Goal: Information Seeking & Learning: Learn about a topic

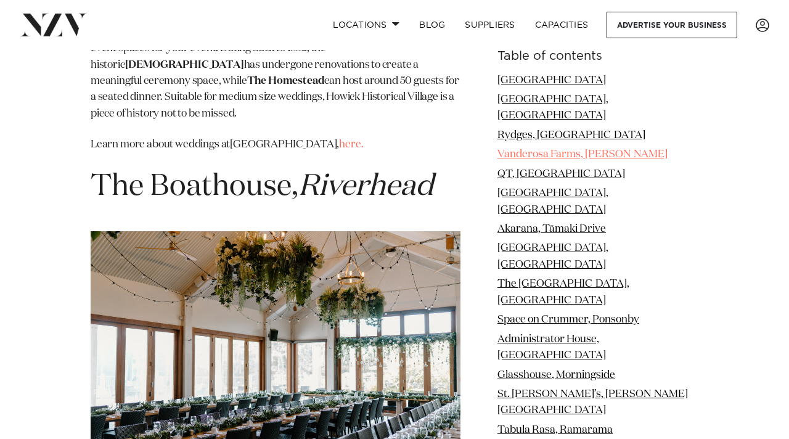
scroll to position [15571, 0]
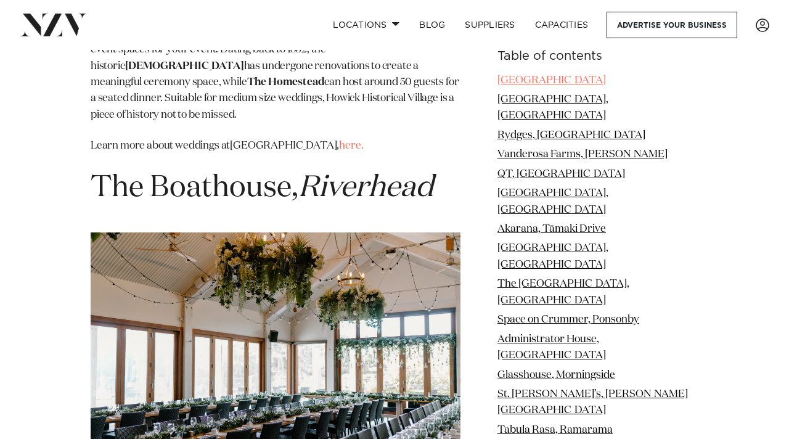
click at [498, 86] on link "[GEOGRAPHIC_DATA]" at bounding box center [552, 80] width 109 height 10
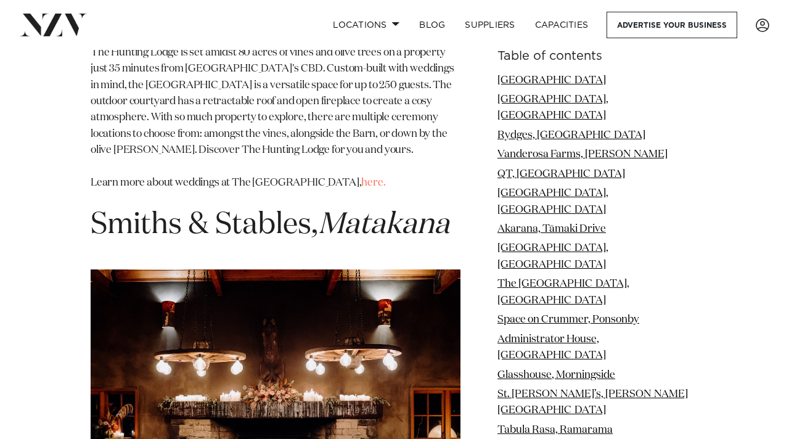
scroll to position [10432, 0]
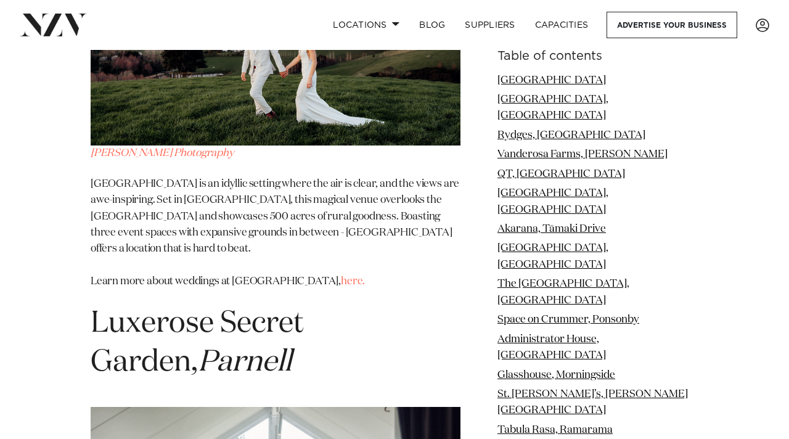
scroll to position [11826, 0]
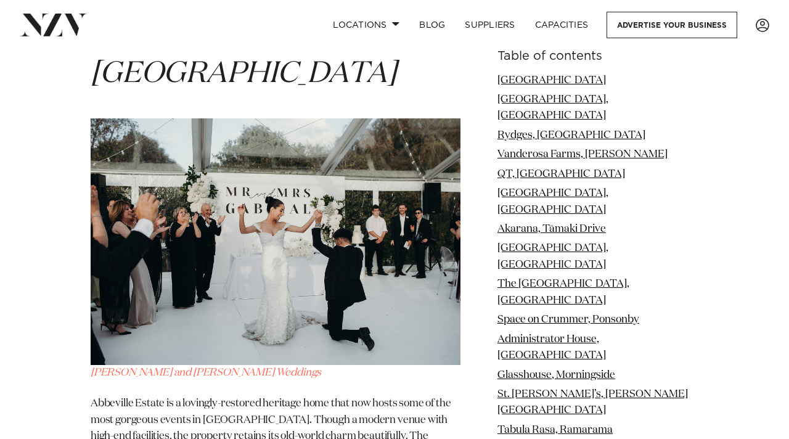
scroll to position [12652, 0]
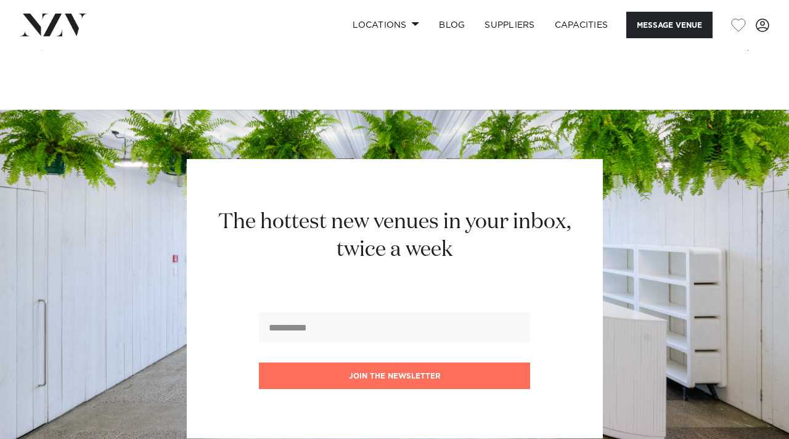
scroll to position [2313, 0]
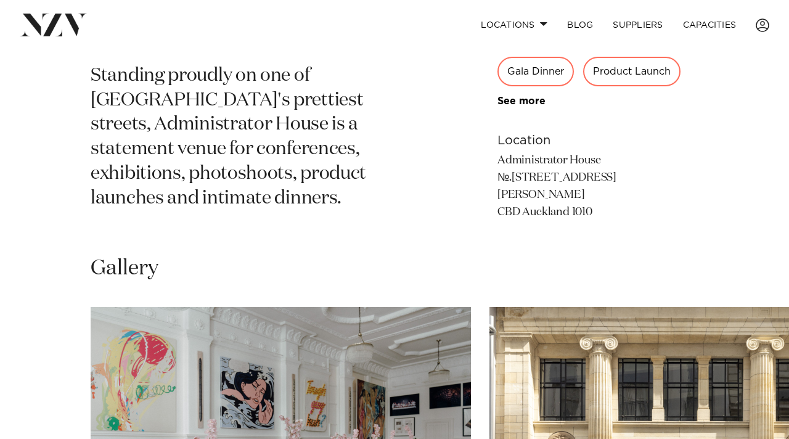
scroll to position [592, 0]
click at [563, 48] on div "Wedding" at bounding box center [530, 34] width 65 height 30
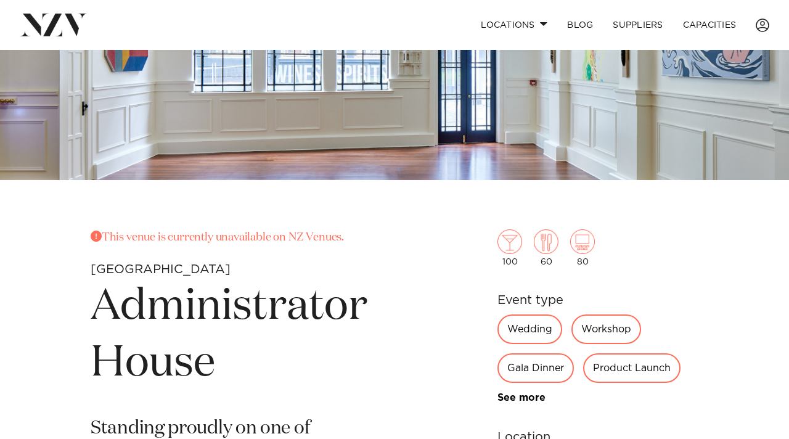
scroll to position [360, 0]
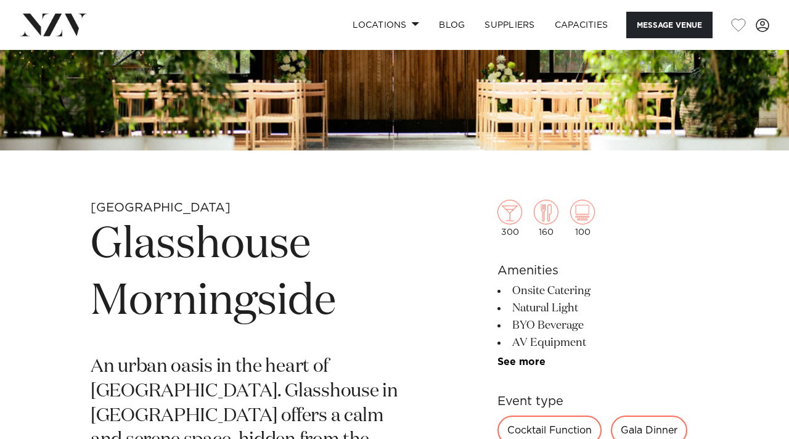
scroll to position [249, 0]
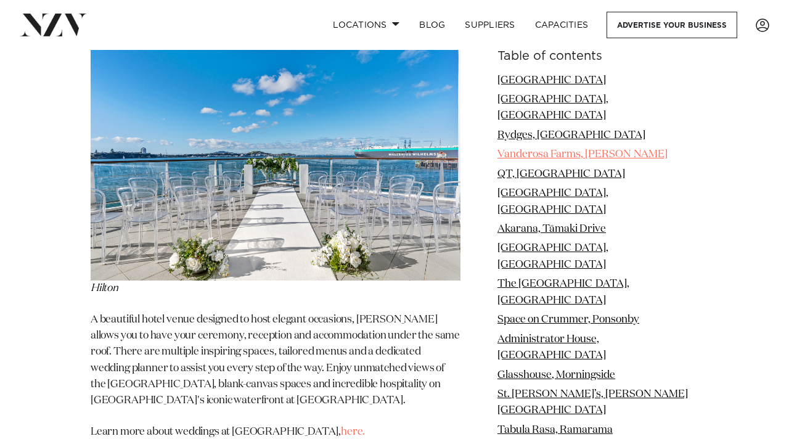
scroll to position [14785, 0]
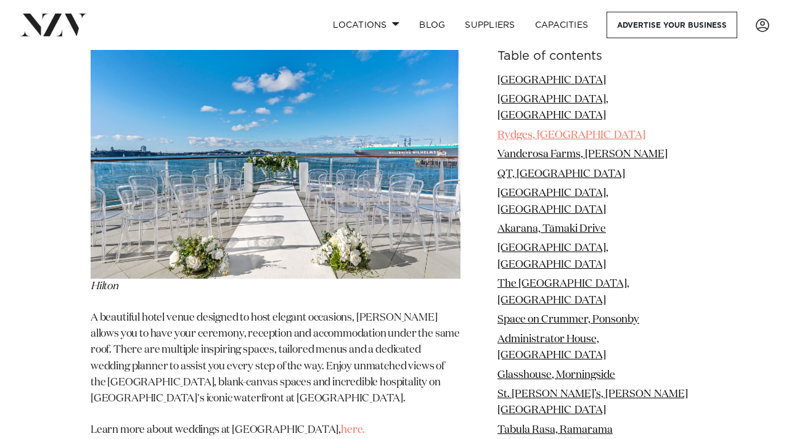
click at [498, 141] on link "Rydges, [GEOGRAPHIC_DATA]" at bounding box center [572, 135] width 148 height 10
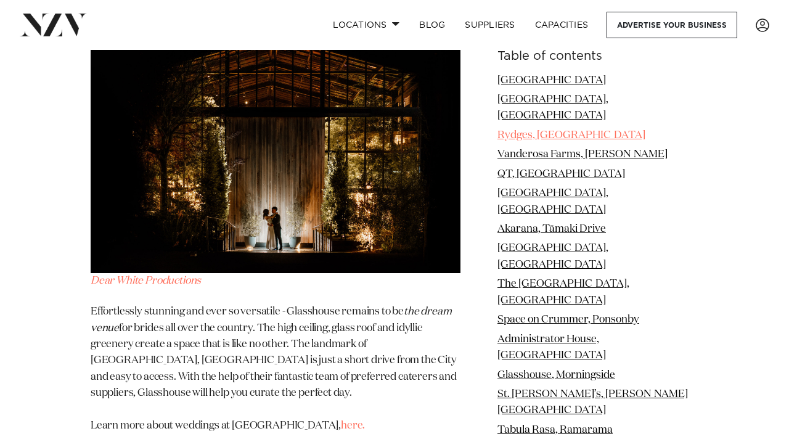
scroll to position [3554, 0]
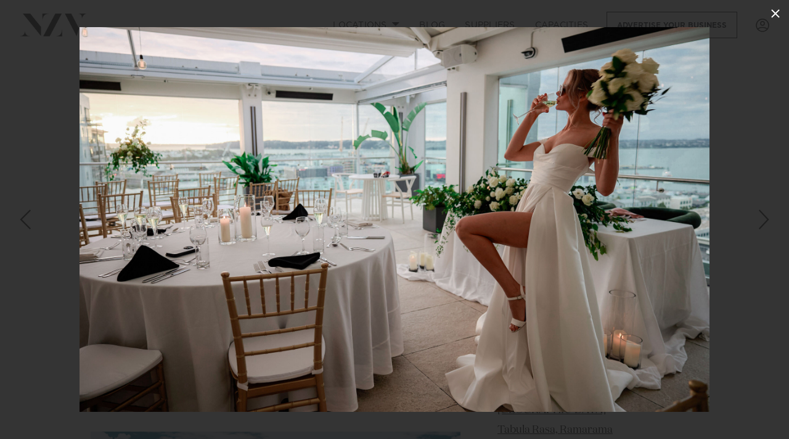
click at [775, 12] on icon at bounding box center [776, 13] width 15 height 15
